Goal: Task Accomplishment & Management: Use online tool/utility

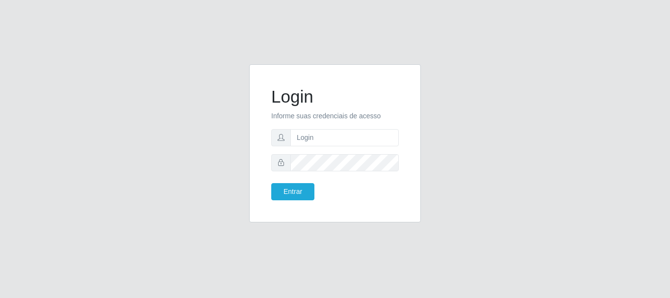
click at [351, 138] on input "text" at bounding box center [344, 137] width 108 height 17
type input "[EMAIL_ADDRESS][DOMAIN_NAME]"
click at [291, 191] on button "Entrar" at bounding box center [292, 191] width 43 height 17
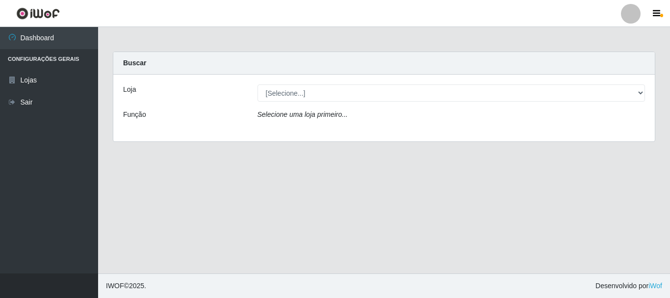
click at [281, 103] on div "Loja [Selecione...] Super Show - [PERSON_NAME] Função Selecione uma loja primei…" at bounding box center [383, 108] width 541 height 67
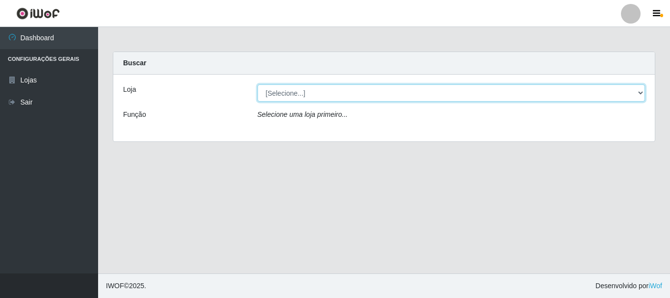
click at [257, 84] on select "[Selecione...] Super Show - [PERSON_NAME]" at bounding box center [451, 92] width 388 height 17
select select "120"
click option "Super Show - [PERSON_NAME]" at bounding box center [0, 0] width 0 height 0
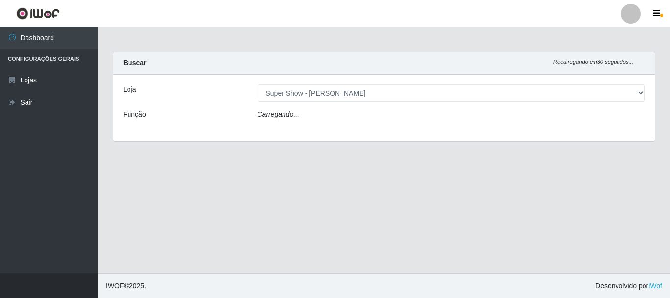
click at [289, 107] on div "Loja [Selecione...] Super Show - [PERSON_NAME] Função Carregando..." at bounding box center [383, 108] width 541 height 67
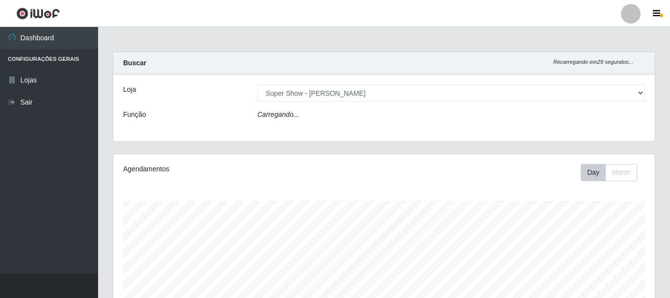
scroll to position [203, 541]
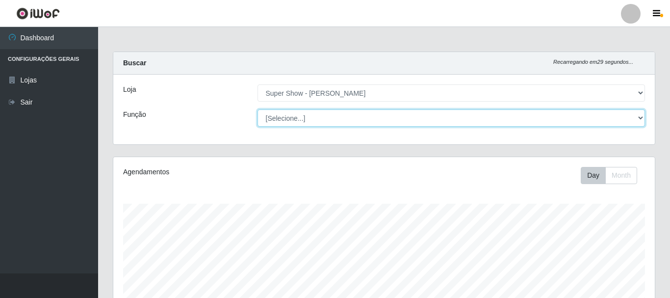
click at [257, 109] on select "[Selecione...] ASG Auxiliar de Estacionamento Balconista Embalador Embalador + …" at bounding box center [451, 117] width 388 height 17
click option "Operador de Caixa" at bounding box center [0, 0] width 0 height 0
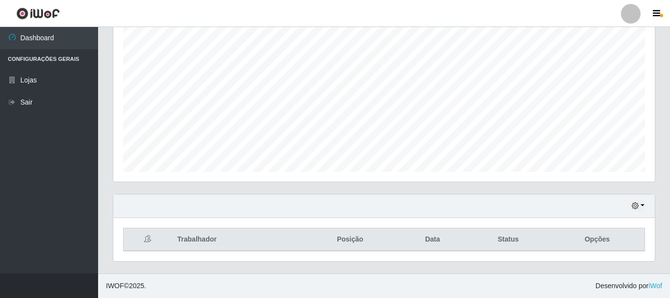
scroll to position [0, 0]
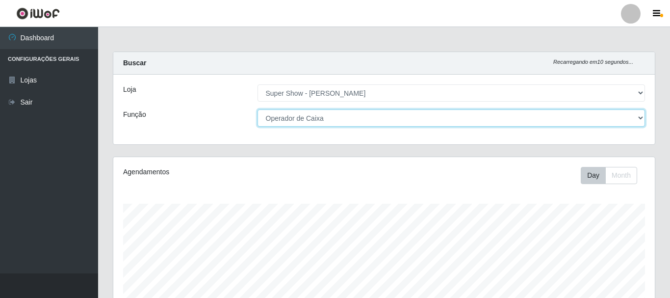
click at [257, 109] on select "[Selecione...] ASG Auxiliar de Estacionamento Balconista Embalador Embalador + …" at bounding box center [451, 117] width 388 height 17
select select "16"
click option "ASG" at bounding box center [0, 0] width 0 height 0
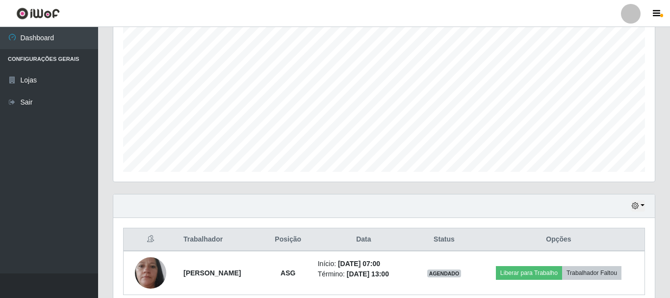
scroll to position [223, 0]
